Goal: Task Accomplishment & Management: Manage account settings

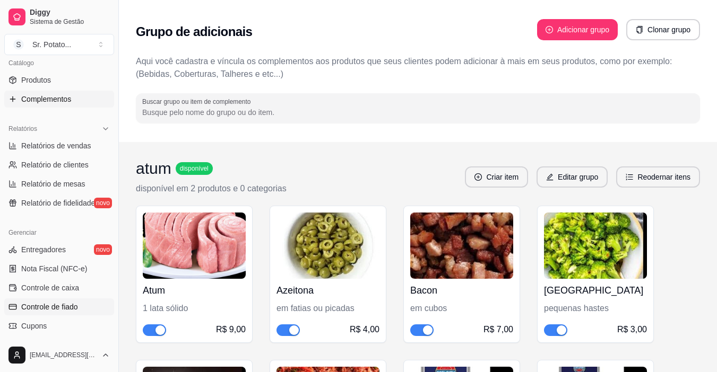
scroll to position [232, 0]
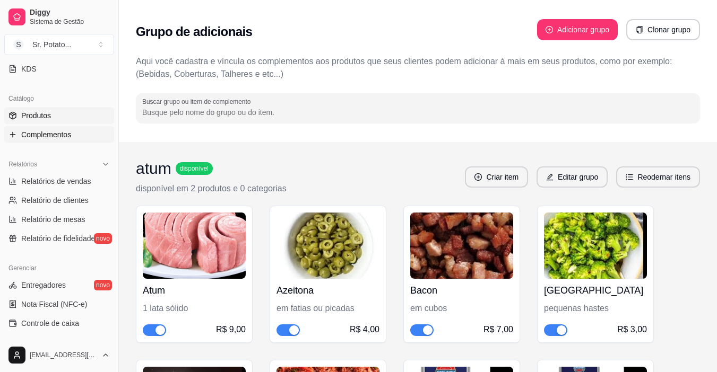
click at [44, 111] on span "Produtos" at bounding box center [36, 115] width 30 height 11
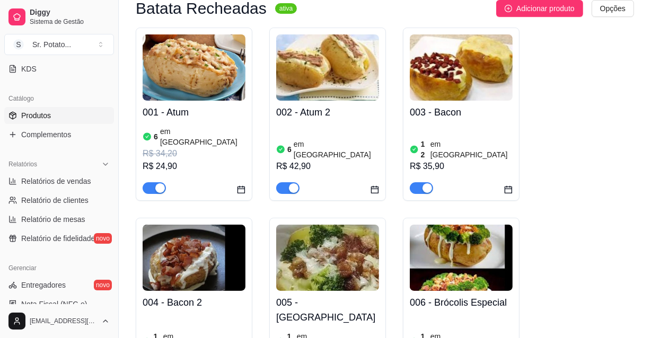
scroll to position [232, 0]
click at [58, 136] on span "Complementos" at bounding box center [46, 134] width 50 height 11
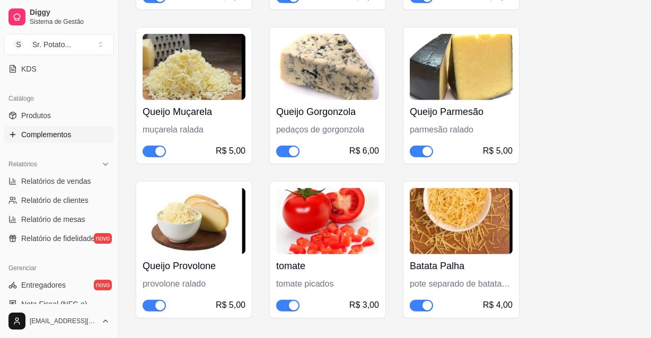
scroll to position [1008, 0]
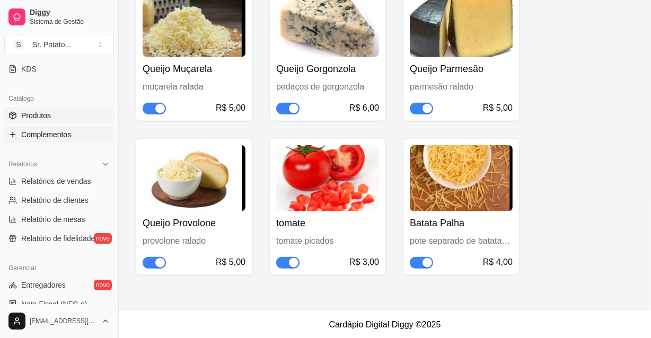
click at [17, 80] on div "Diggy Sistema de Gestão S Sr. Potato ... Loja aberta Período gratuito até 11/09…" at bounding box center [59, 169] width 118 height 338
click at [51, 117] on link "Produtos" at bounding box center [59, 115] width 110 height 17
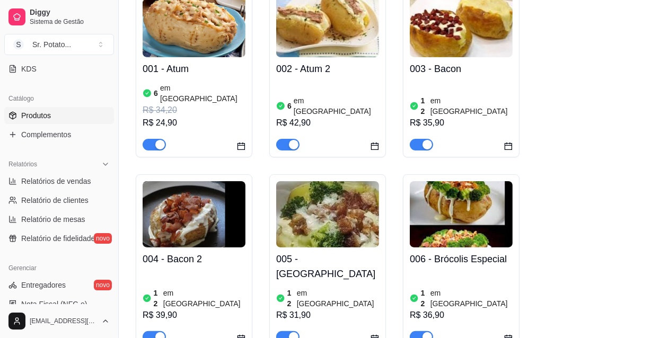
scroll to position [114, 0]
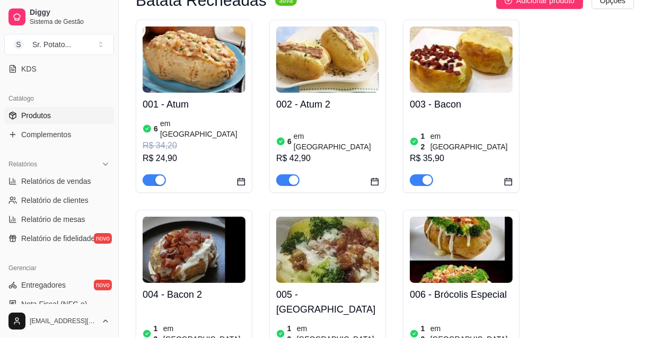
click at [228, 91] on img at bounding box center [194, 60] width 103 height 66
click at [163, 176] on div "button" at bounding box center [160, 181] width 10 height 10
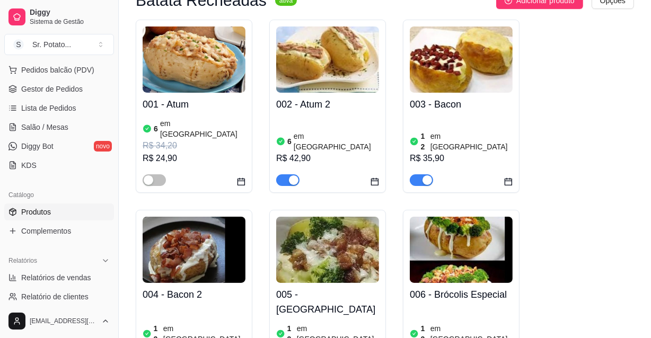
scroll to position [184, 0]
